Goal: Use online tool/utility: Utilize a website feature to perform a specific function

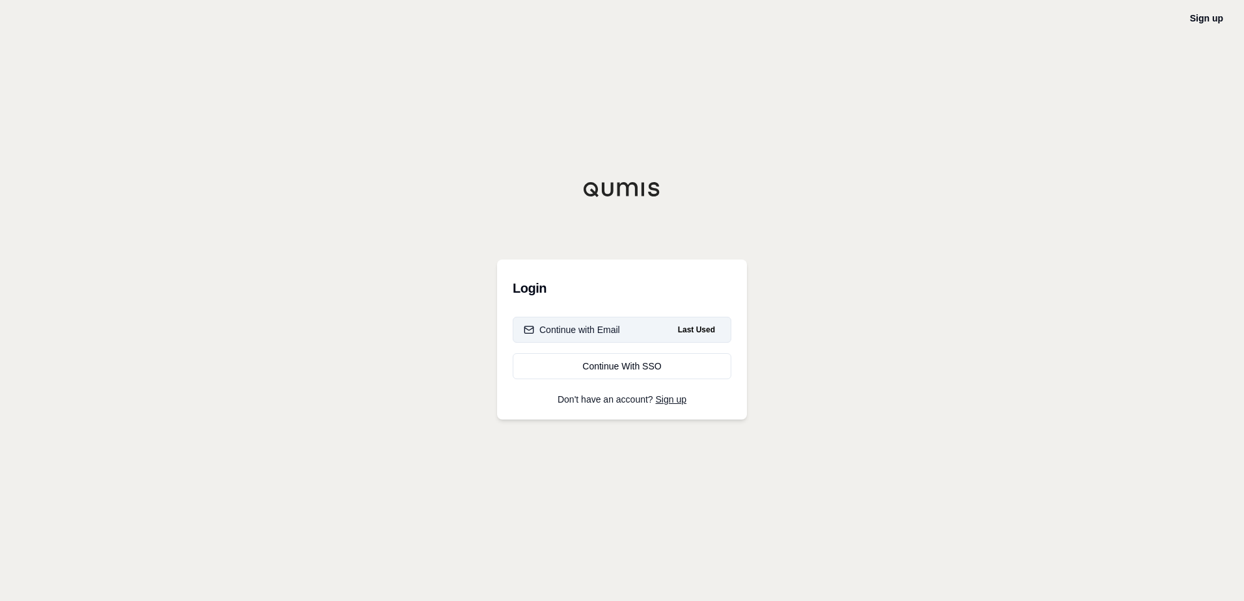
drag, startPoint x: 591, startPoint y: 327, endPoint x: 603, endPoint y: 327, distance: 11.7
click at [603, 327] on div "Continue with Email" at bounding box center [572, 329] width 96 height 13
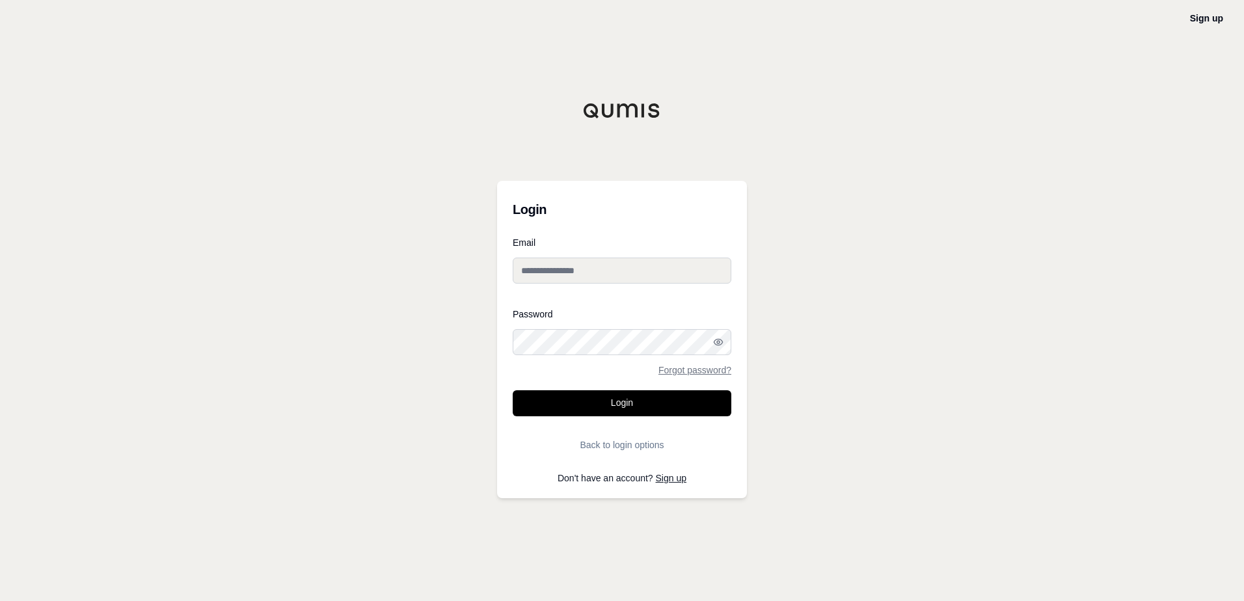
click at [580, 277] on input "Email" at bounding box center [622, 271] width 219 height 26
type input "**********"
click at [627, 401] on button "Login" at bounding box center [622, 403] width 219 height 26
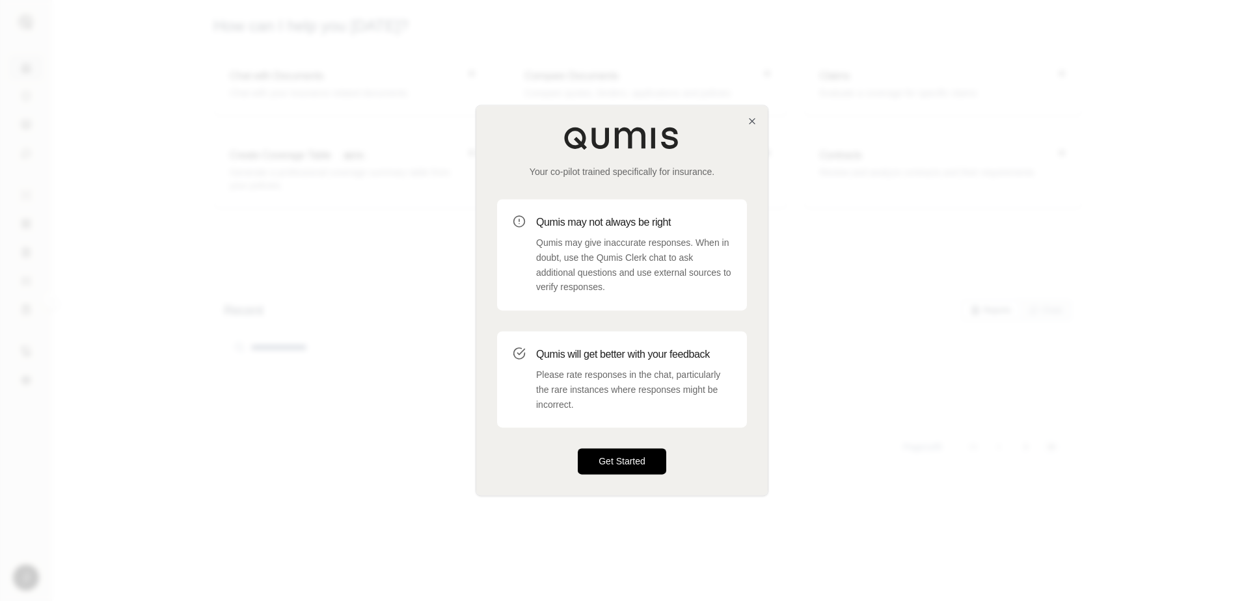
drag, startPoint x: 643, startPoint y: 461, endPoint x: 645, endPoint y: 444, distance: 17.7
click at [643, 461] on button "Get Started" at bounding box center [622, 462] width 88 height 26
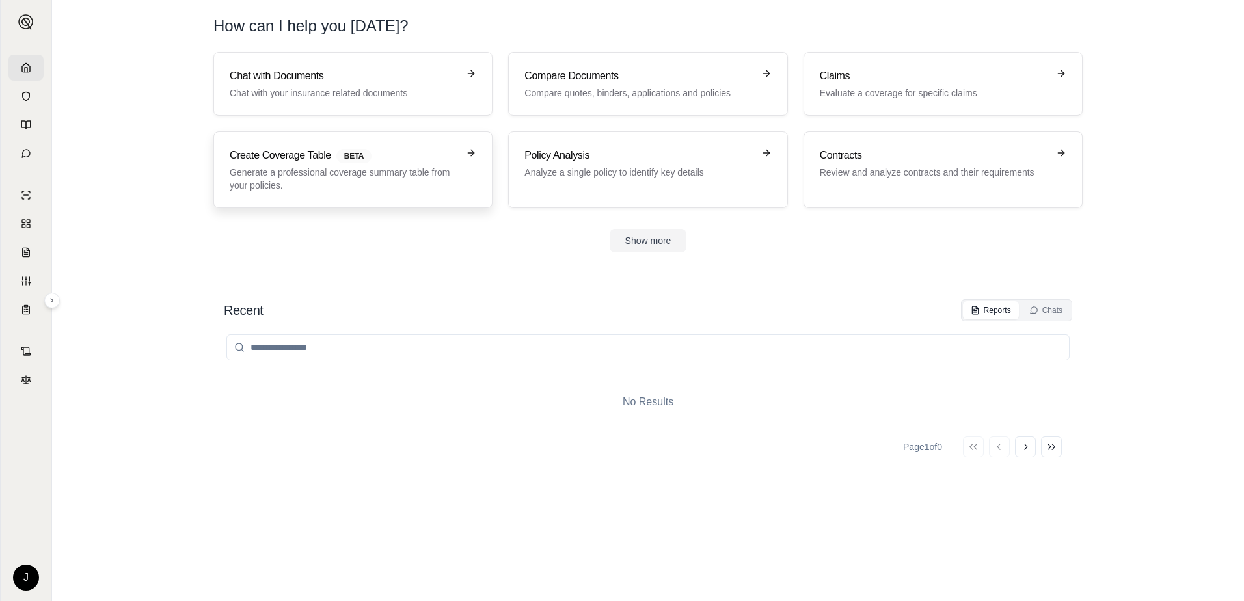
click at [438, 156] on h3 "Create Coverage Table BETA" at bounding box center [344, 156] width 228 height 16
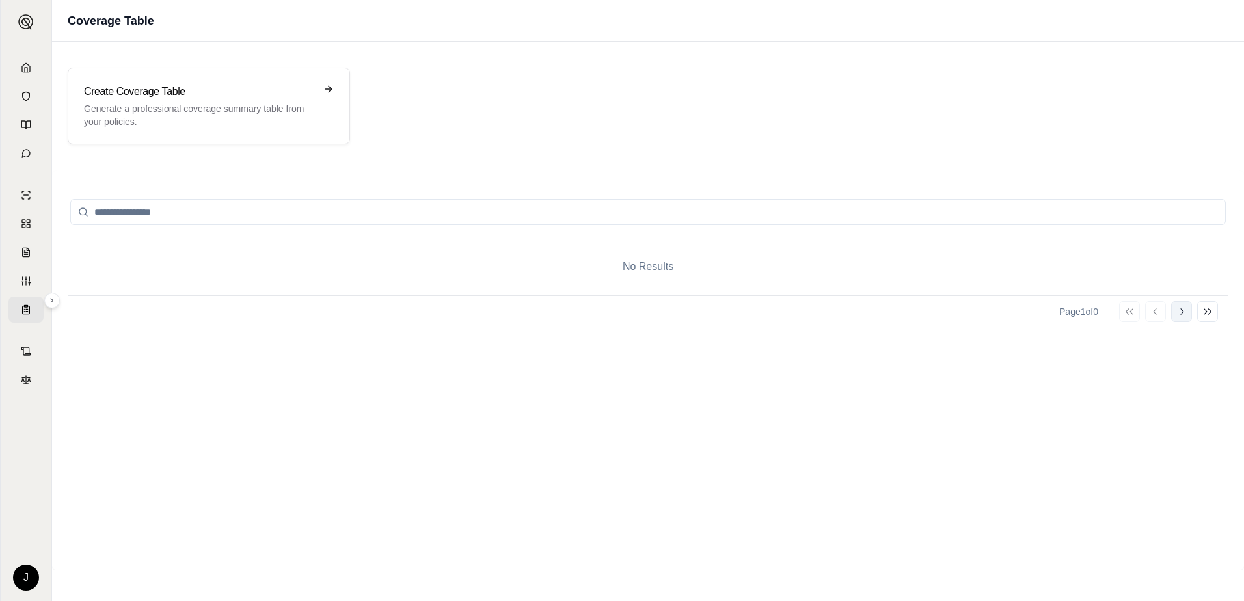
click at [1176, 302] on button "Go to next page" at bounding box center [1181, 311] width 21 height 21
click at [1183, 317] on button "Go to next page" at bounding box center [1181, 311] width 21 height 21
click at [255, 85] on div "Create Coverage Table Generate a professional coverage summary table from your …" at bounding box center [209, 106] width 282 height 77
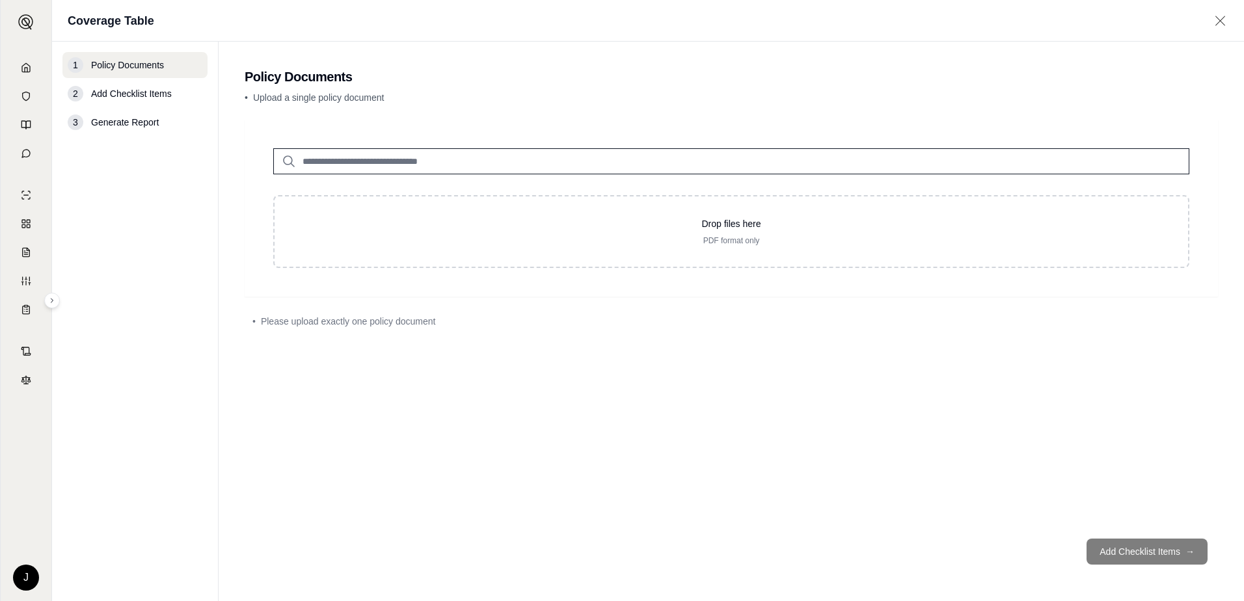
click at [1121, 543] on footer "Add Checklist Items →" at bounding box center [731, 551] width 973 height 47
click at [437, 169] on input "search" at bounding box center [731, 161] width 916 height 26
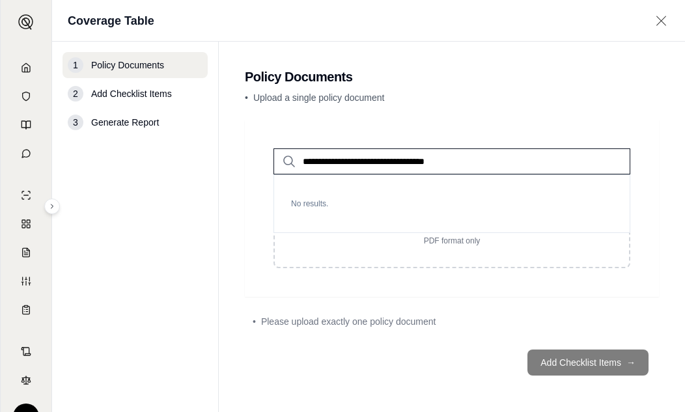
type input "**********"
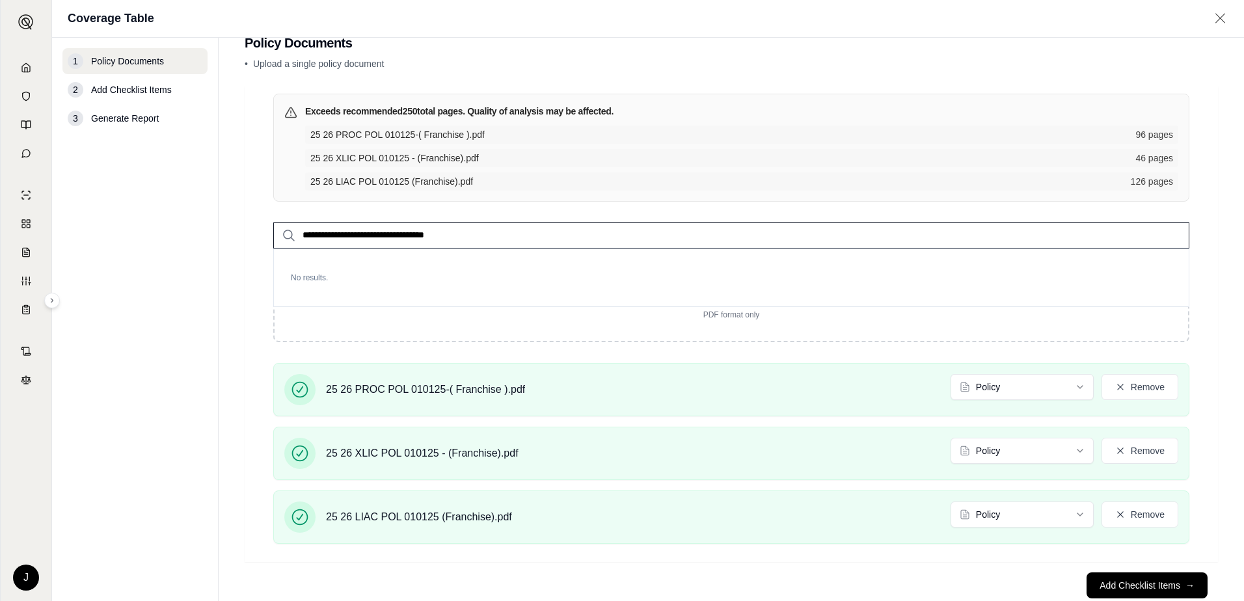
scroll to position [64, 0]
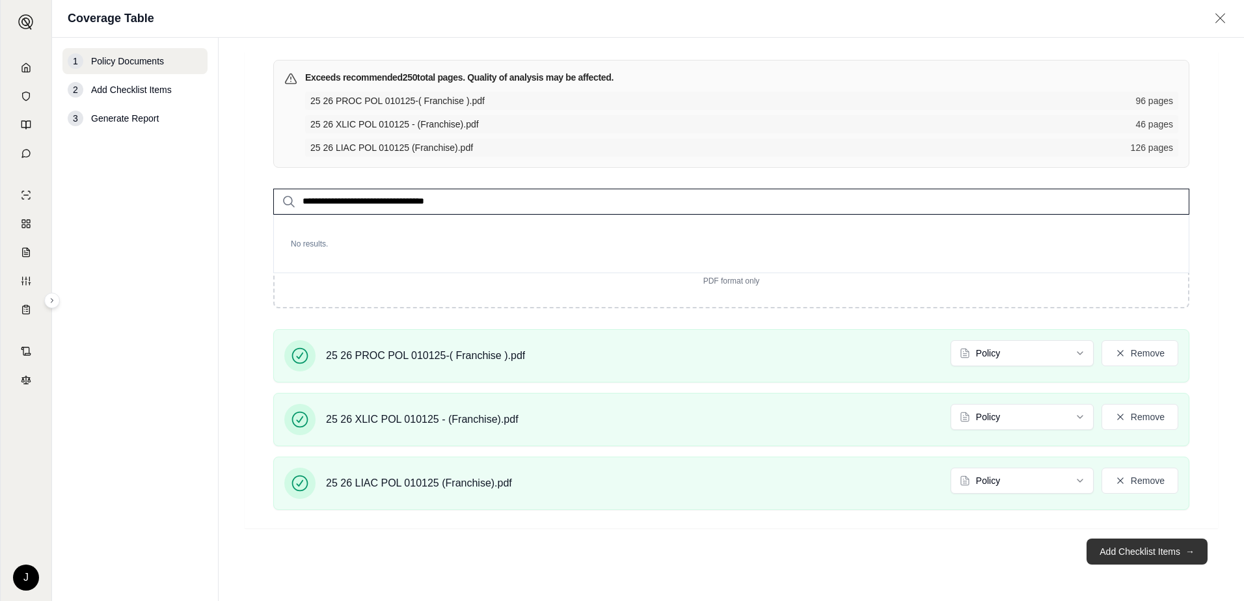
click at [1152, 549] on button "Add Checklist Items →" at bounding box center [1147, 552] width 121 height 26
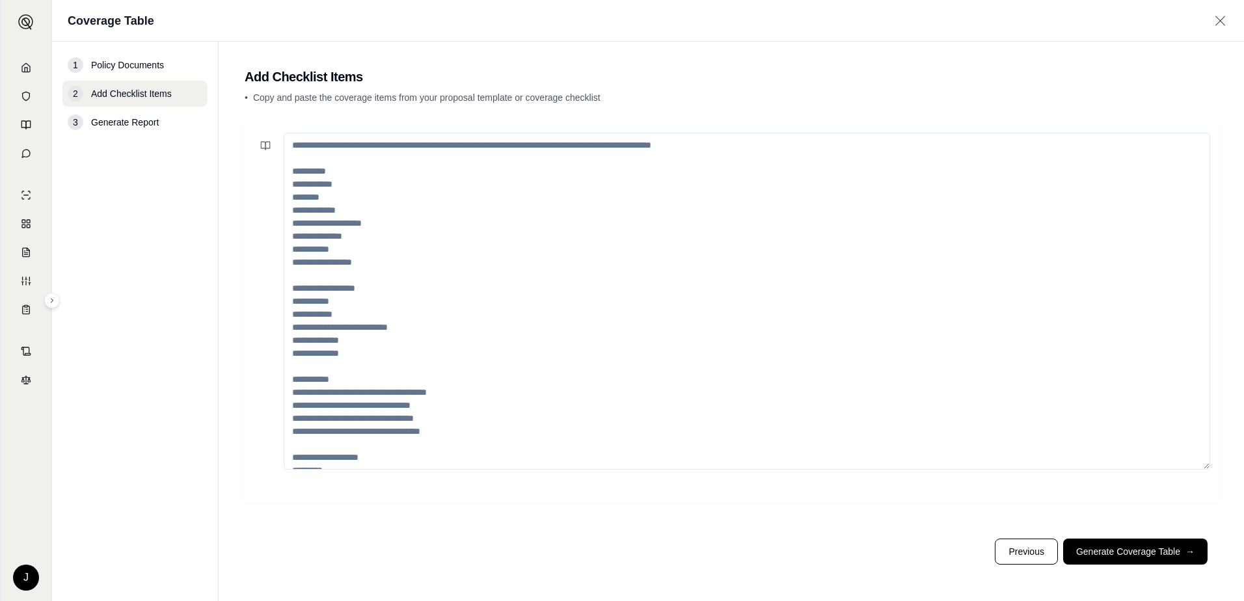
click at [1132, 551] on button "Generate Coverage Table →" at bounding box center [1135, 552] width 144 height 26
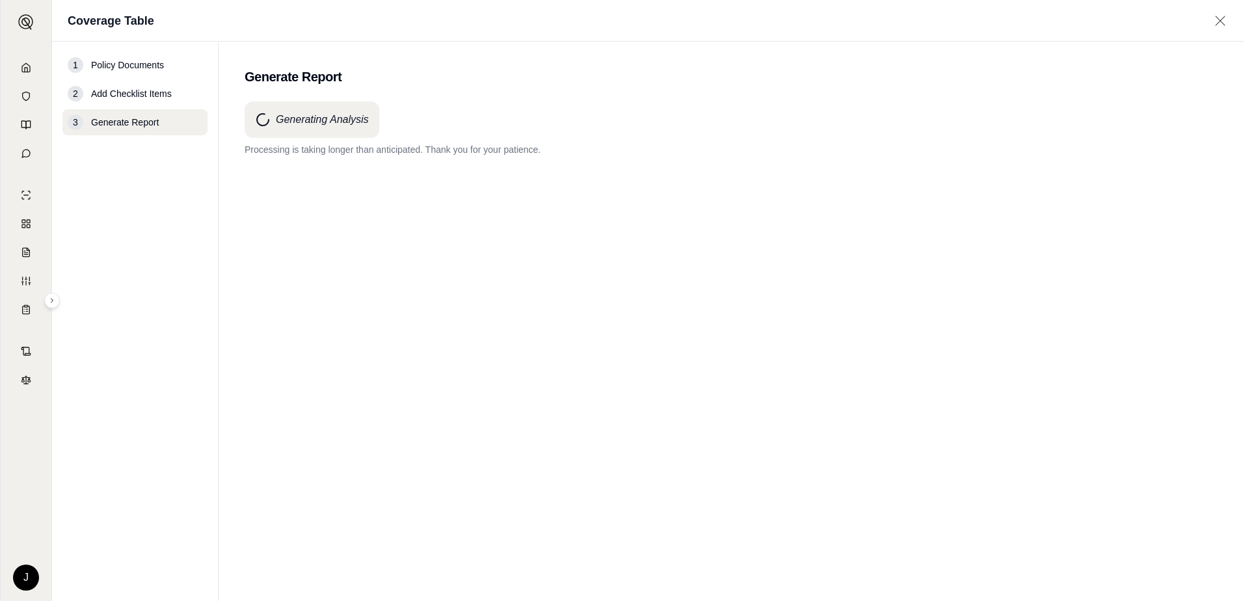
click at [354, 115] on h4 "Generating Analysis" at bounding box center [322, 120] width 93 height 16
click at [314, 106] on div "Generating Analysis" at bounding box center [312, 120] width 135 height 36
click at [314, 107] on div "Generating Analysis" at bounding box center [312, 120] width 135 height 36
click at [435, 347] on div "Generating Analysis Processing is taking longer than anticipated. Thank you for…" at bounding box center [731, 328] width 973 height 453
